Goal: Check status: Check status

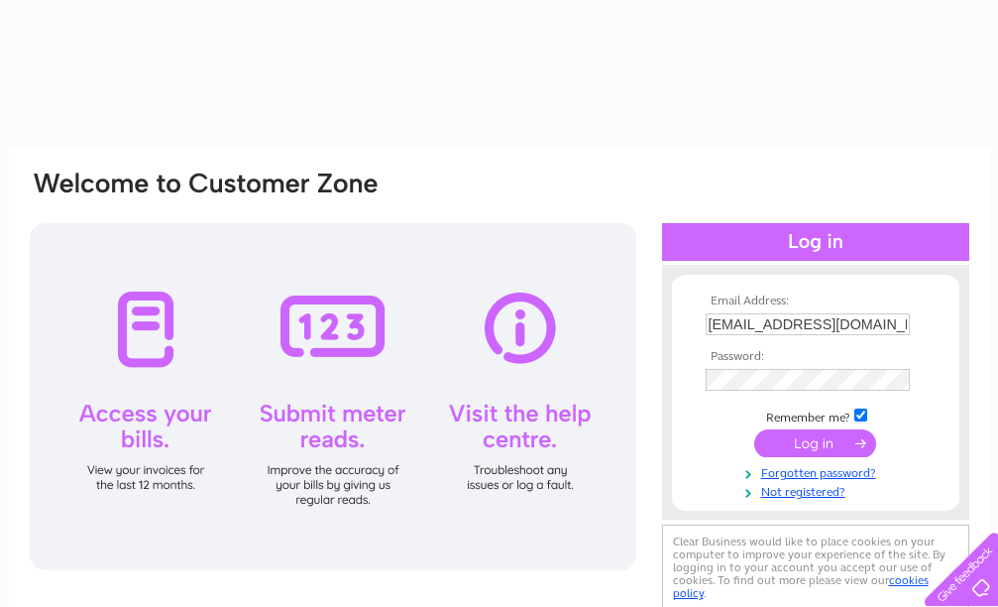
click at [846, 446] on input "submit" at bounding box center [815, 443] width 122 height 28
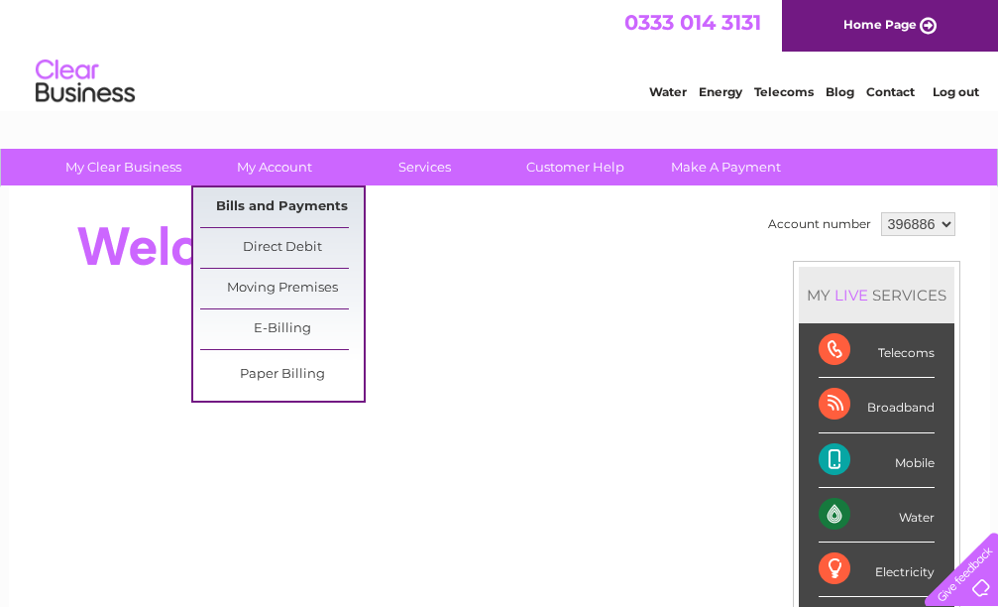
click at [275, 210] on link "Bills and Payments" at bounding box center [282, 207] width 164 height 40
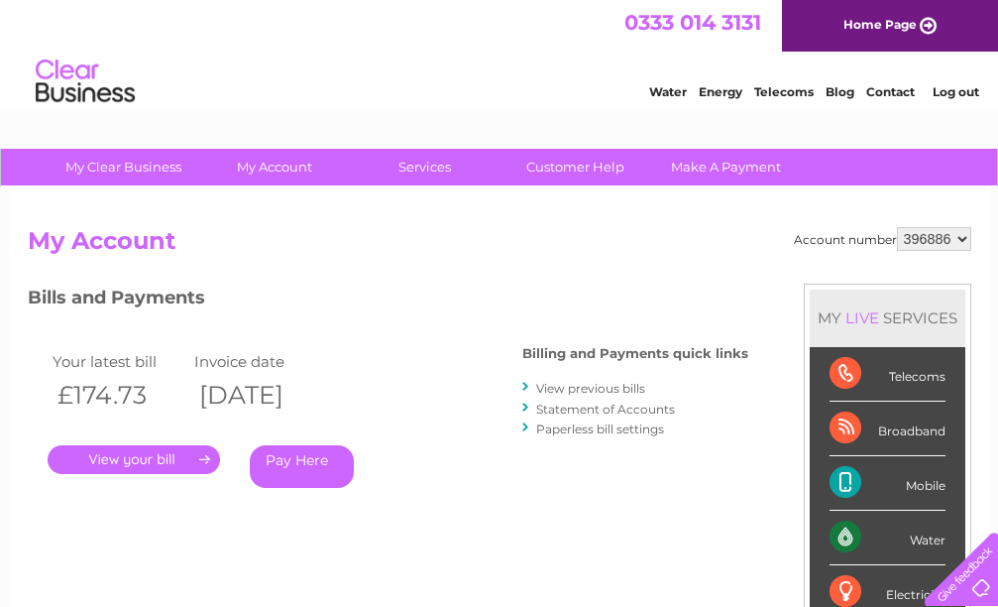
drag, startPoint x: 957, startPoint y: 241, endPoint x: 952, endPoint y: 250, distance: 10.2
click at [957, 241] on select "396886 972885" at bounding box center [934, 239] width 74 height 24
select select "972885"
click at [897, 227] on select "396886 972885" at bounding box center [934, 239] width 74 height 24
